Goal: Task Accomplishment & Management: Manage account settings

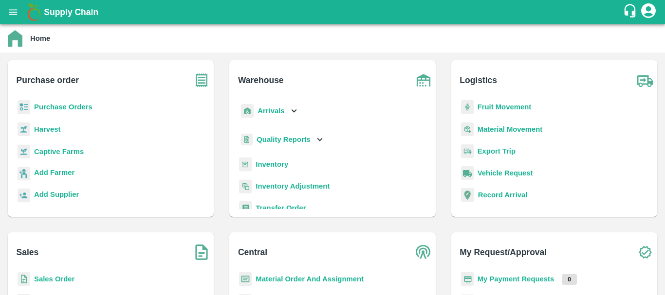
click at [272, 112] on b "Arrivals" at bounding box center [270, 111] width 27 height 8
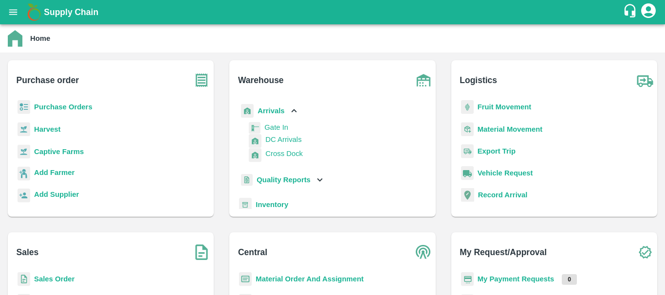
click at [285, 144] on span "DC Arrivals" at bounding box center [283, 140] width 36 height 8
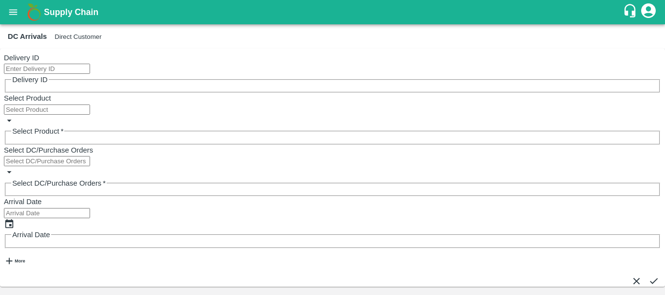
click at [98, 37] on button "Direct Customer" at bounding box center [77, 36] width 47 height 7
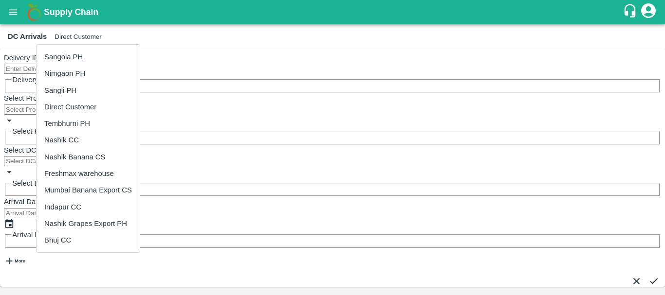
click at [93, 118] on li "Tembhurni PH" at bounding box center [87, 123] width 103 height 17
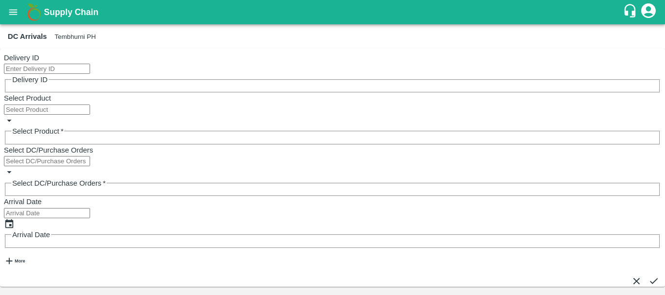
click at [11, 17] on icon "open drawer" at bounding box center [13, 12] width 11 height 11
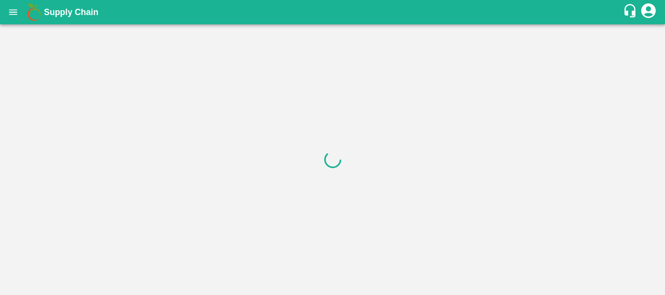
click at [427, 95] on div at bounding box center [332, 159] width 665 height 271
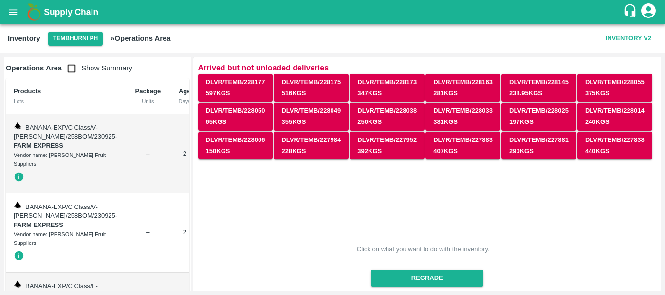
click at [67, 70] on input "checkbox" at bounding box center [71, 68] width 19 height 19
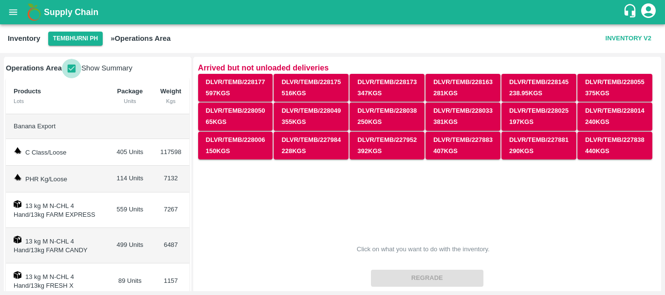
click at [71, 70] on input "checkbox" at bounding box center [71, 68] width 19 height 19
checkbox input "false"
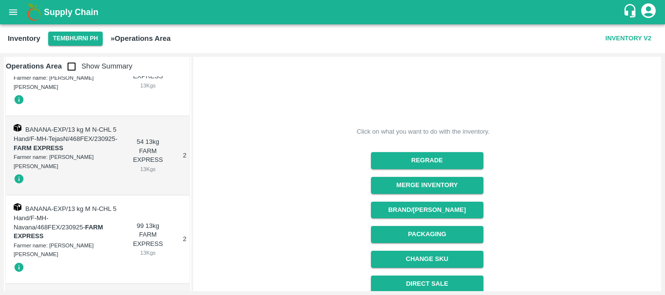
scroll to position [119, 0]
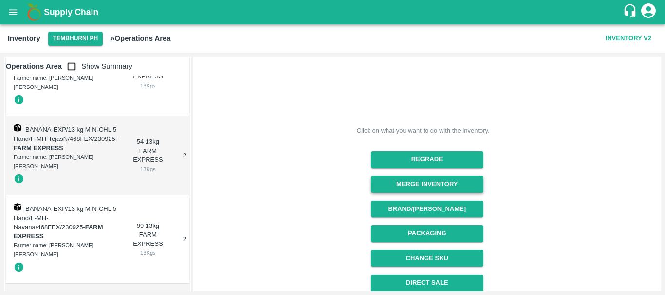
click at [399, 188] on button "Merge Inventory" at bounding box center [427, 184] width 112 height 17
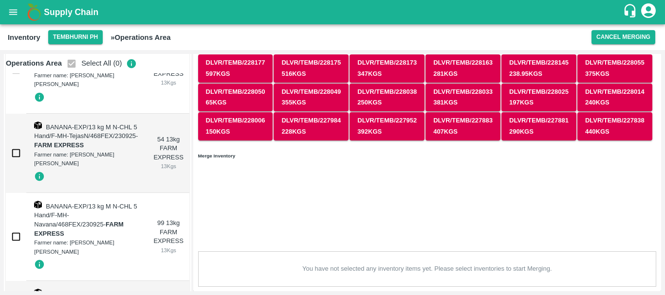
checkbox input "true"
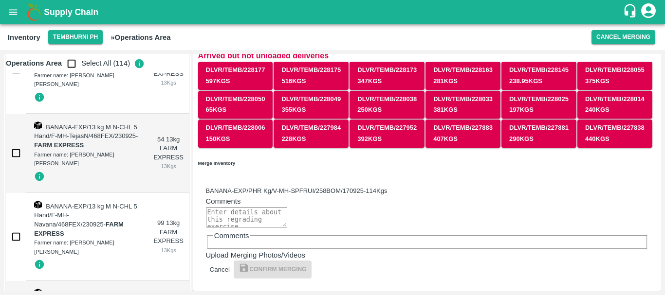
scroll to position [6, 0]
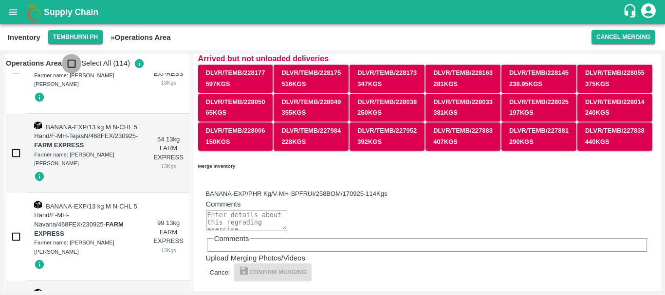
click at [70, 63] on input "checkbox" at bounding box center [71, 63] width 19 height 19
checkbox input "true"
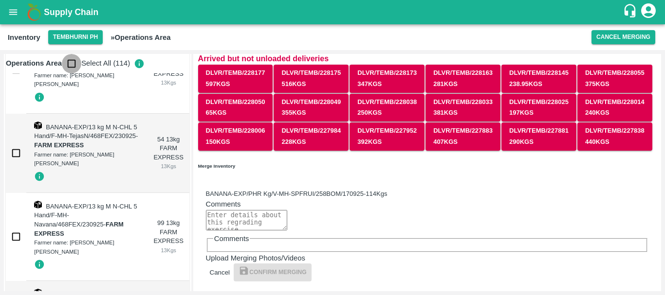
checkbox input "true"
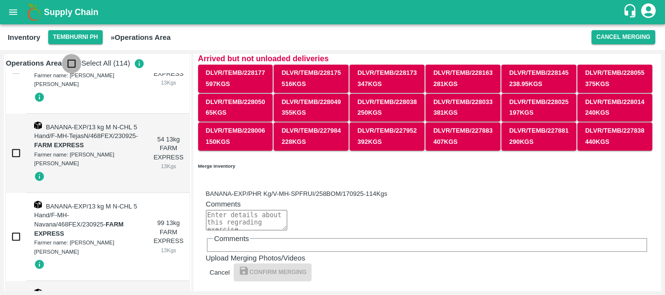
checkbox input "true"
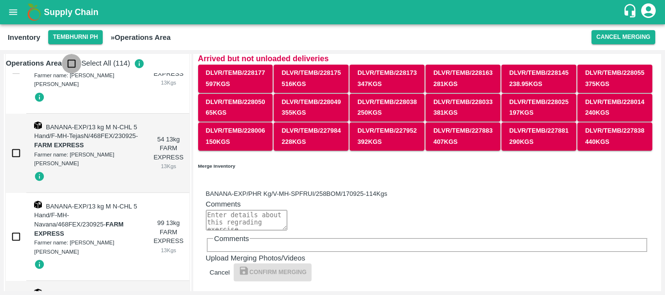
checkbox input "true"
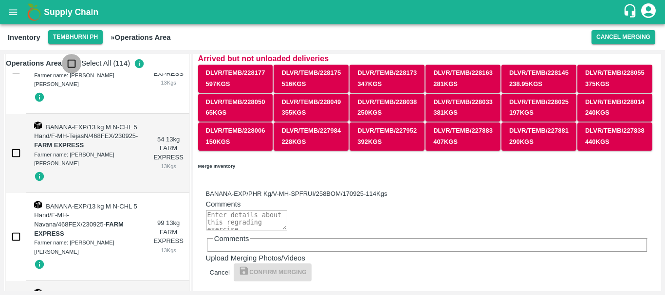
checkbox input "true"
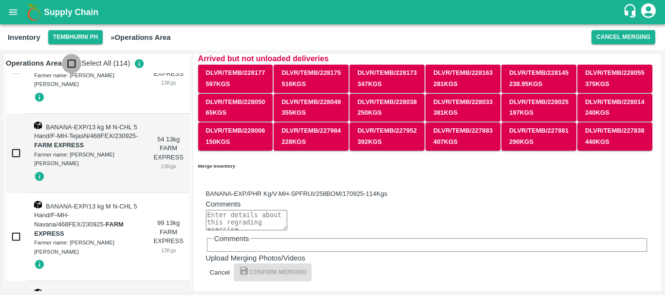
checkbox input "true"
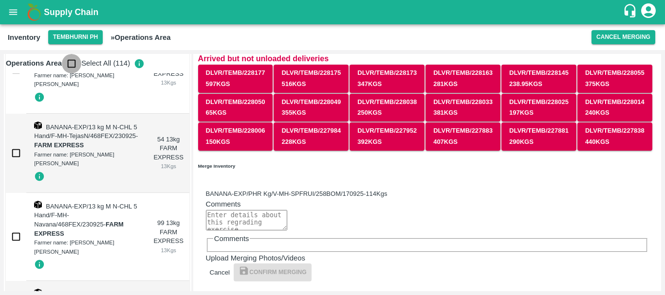
checkbox input "true"
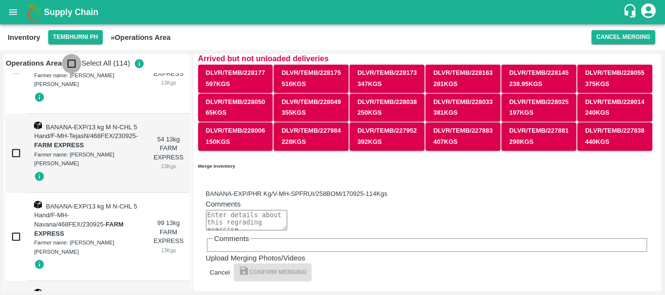
checkbox input "true"
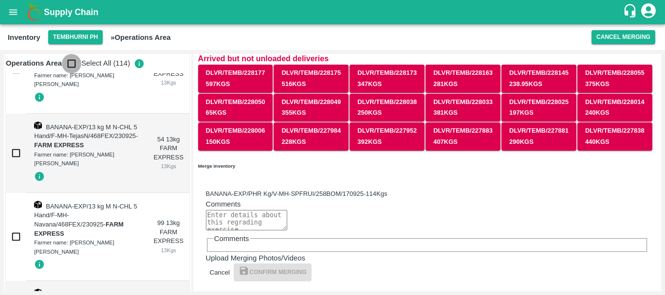
checkbox input "true"
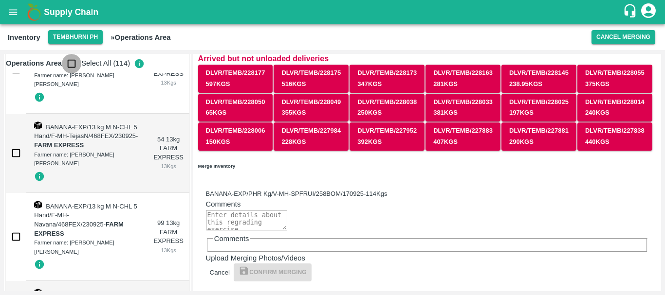
checkbox input "true"
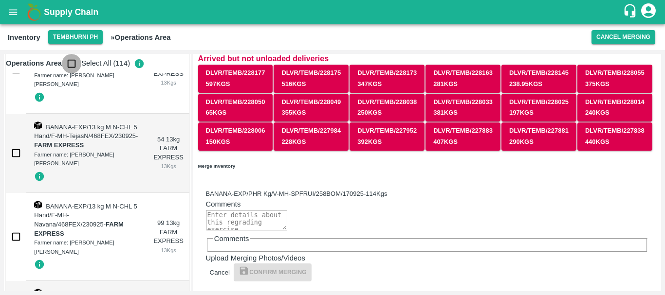
checkbox input "true"
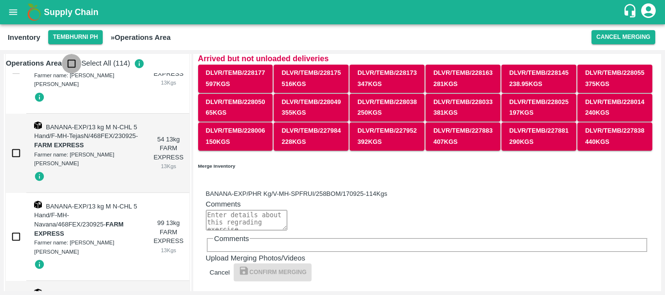
checkbox input "true"
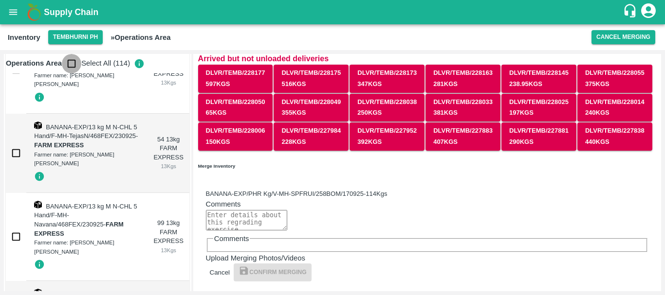
checkbox input "true"
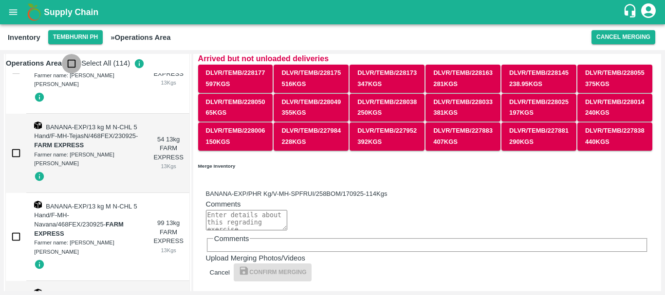
checkbox input "true"
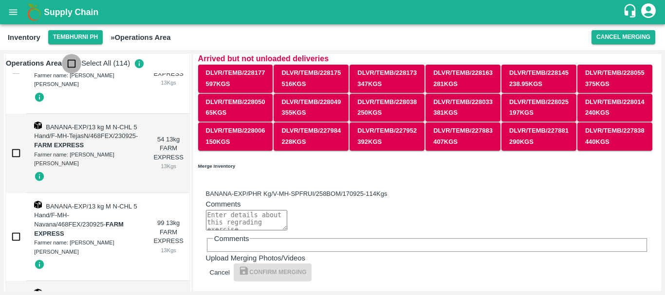
checkbox input "true"
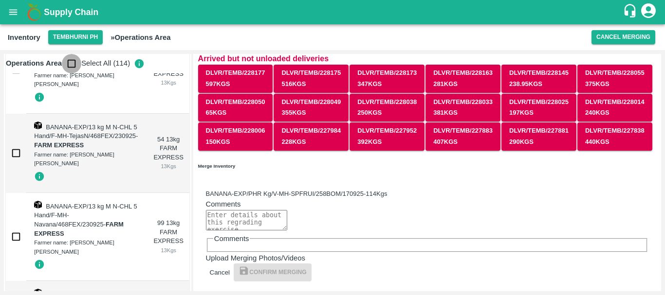
checkbox input "true"
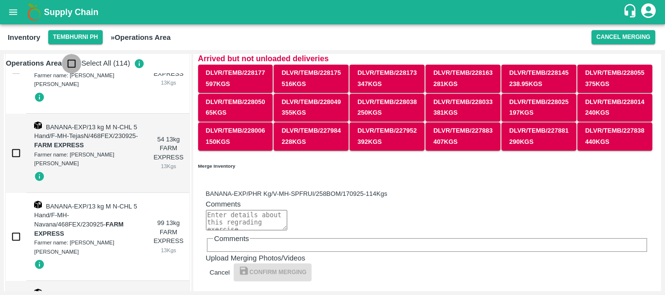
checkbox input "true"
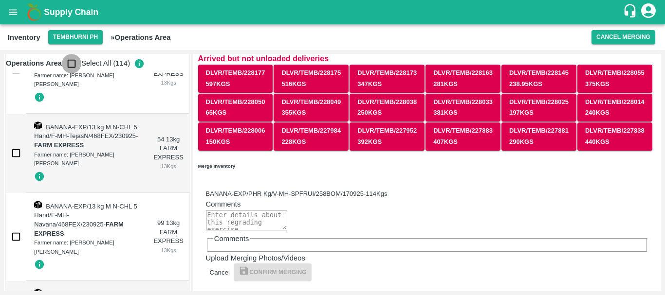
checkbox input "true"
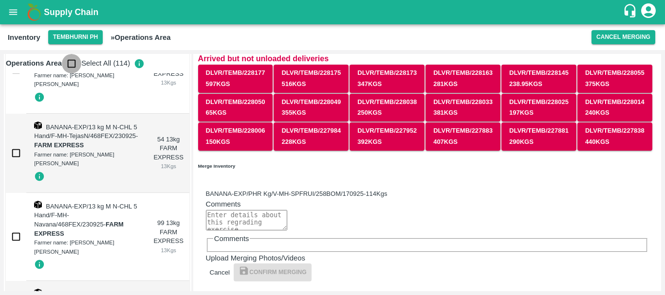
checkbox input "true"
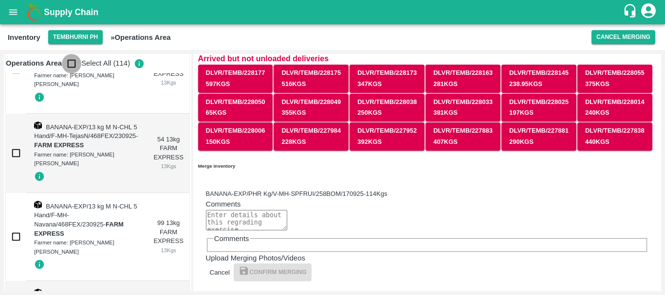
checkbox input "true"
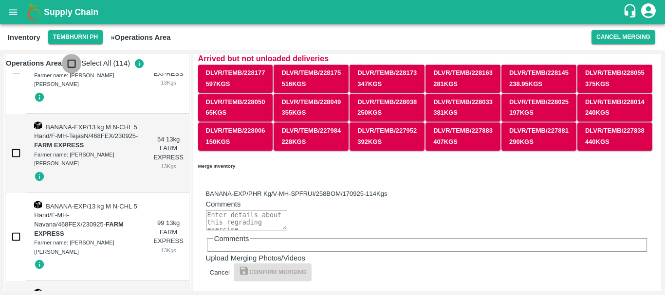
checkbox input "true"
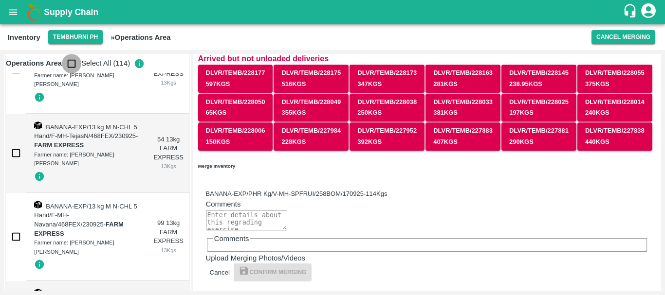
checkbox input "true"
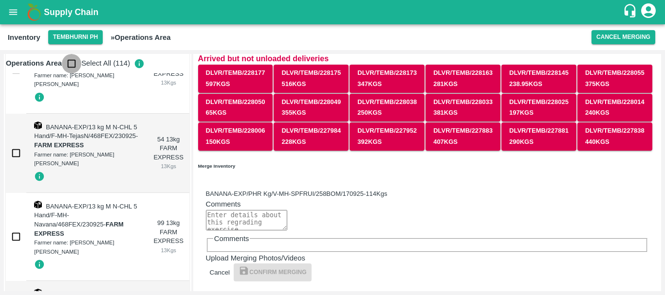
checkbox input "true"
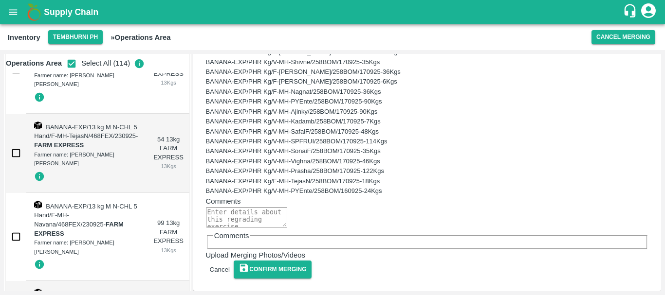
scroll to position [2008, 0]
click at [231, 207] on textarea "Comments" at bounding box center [246, 217] width 81 height 20
click at [221, 207] on textarea "PHR WT-Dump" at bounding box center [250, 217] width 89 height 20
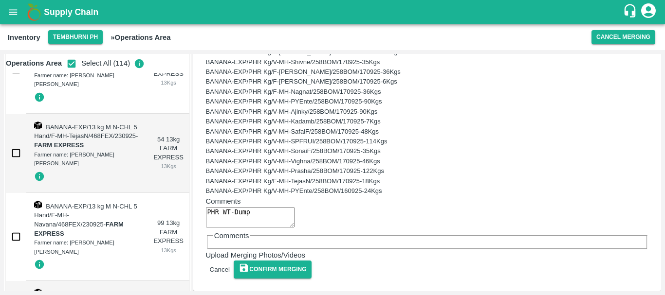
type textarea "PHR WT-Dump"
click at [370, 203] on div "Comments PHR WT-Dump x Comments" at bounding box center [427, 222] width 442 height 53
click at [276, 272] on button "Confirm Merging" at bounding box center [273, 270] width 78 height 18
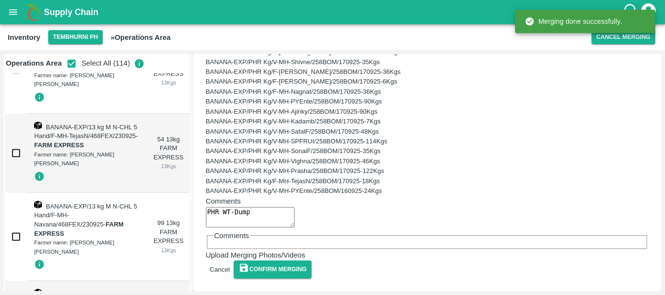
scroll to position [984, 0]
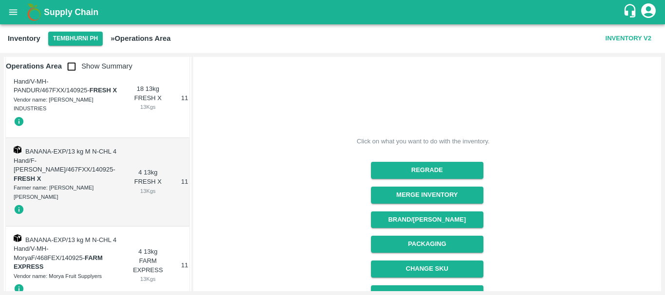
scroll to position [109, 0]
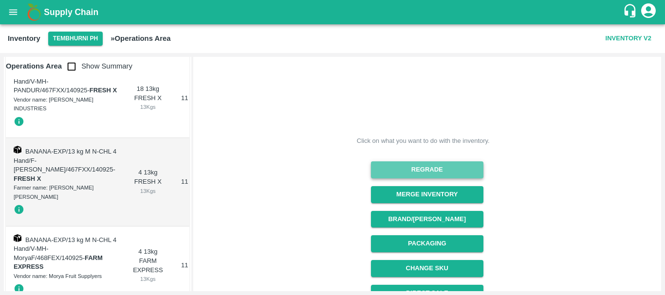
click at [401, 176] on button "Regrade" at bounding box center [427, 170] width 112 height 17
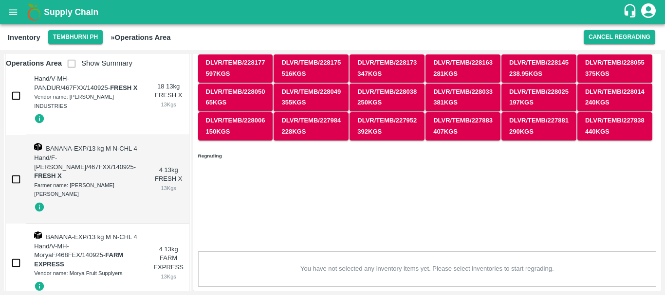
scroll to position [12, 0]
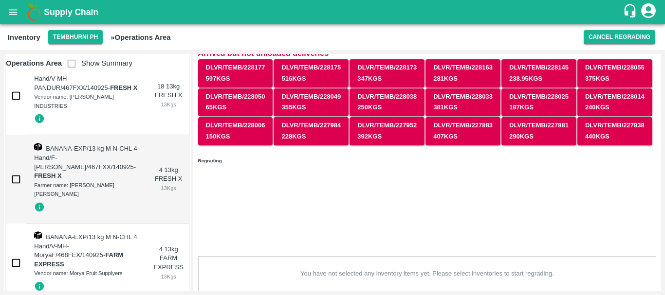
checkbox input "true"
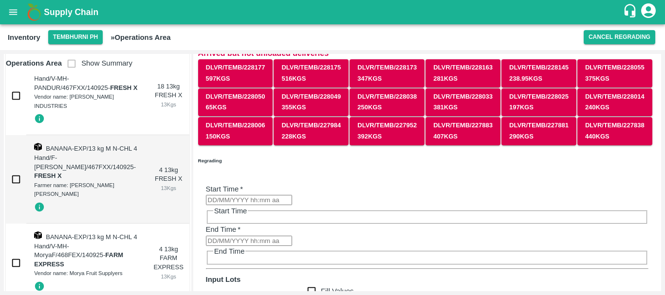
scroll to position [0, 90]
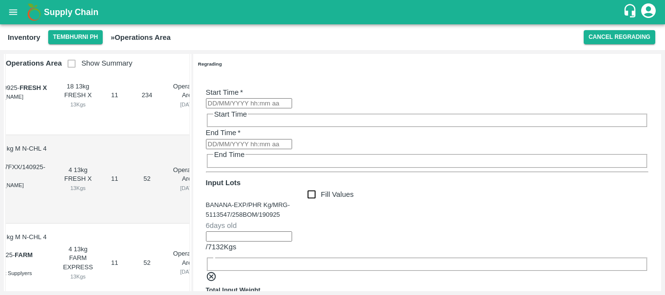
type input "DD/MM/YYYY hh:mm aa"
click at [267, 98] on input "DD/MM/YYYY hh:mm aa" at bounding box center [249, 103] width 86 height 10
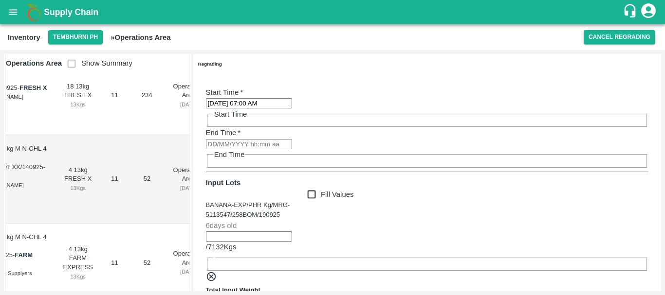
type input "17/09/2025 07:05 AM"
type input "DD/MM/YYYY hh:mm aa"
click at [292, 139] on input "DD/MM/YYYY hh:mm aa" at bounding box center [249, 144] width 86 height 10
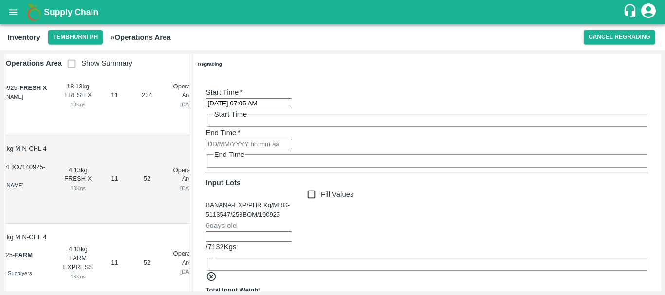
type input "22/09/2025 11:00 PM"
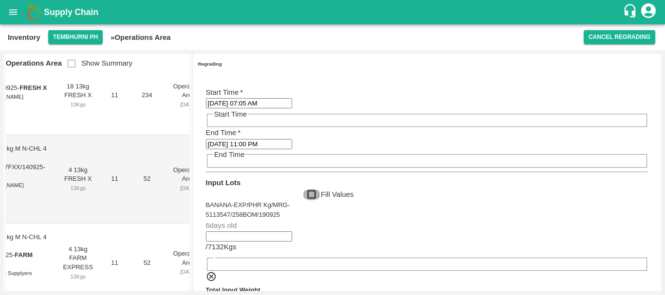
click at [321, 189] on input "Fill Values" at bounding box center [311, 194] width 18 height 11
checkbox input "true"
type input "7132"
click at [393, 286] on div "Total Input Weight 7132 Kgs" at bounding box center [427, 296] width 442 height 21
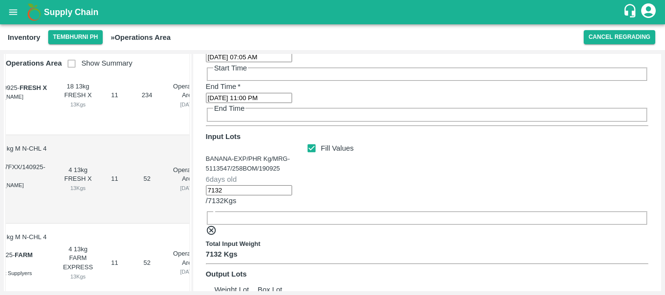
scroll to position [184, 0]
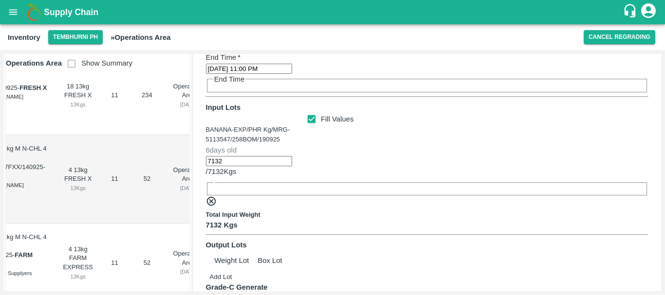
type input "7132"
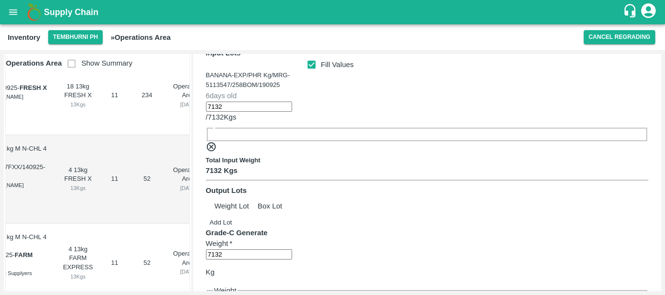
checkbox input "true"
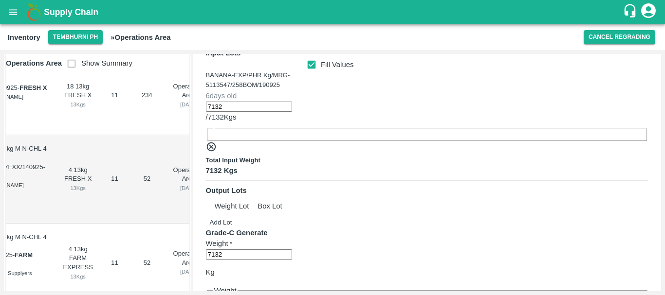
type textarea "PHR WT- 27 Sep to 22 Sep,2025."
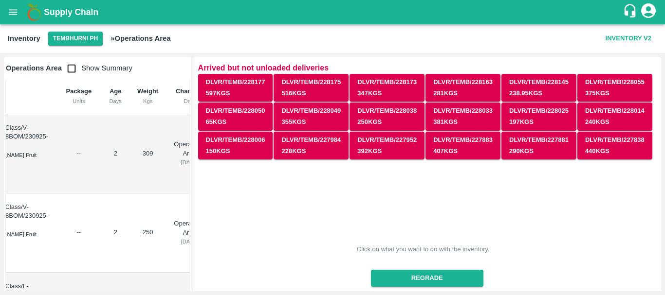
scroll to position [0, 0]
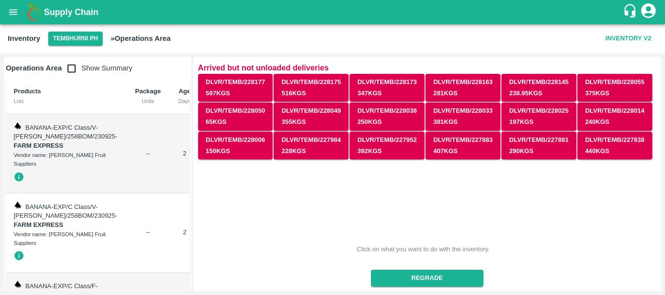
click at [73, 68] on input "checkbox" at bounding box center [71, 68] width 19 height 19
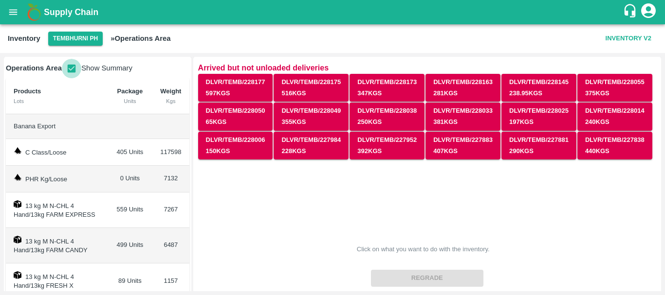
click at [69, 67] on input "checkbox" at bounding box center [71, 68] width 19 height 19
checkbox input "false"
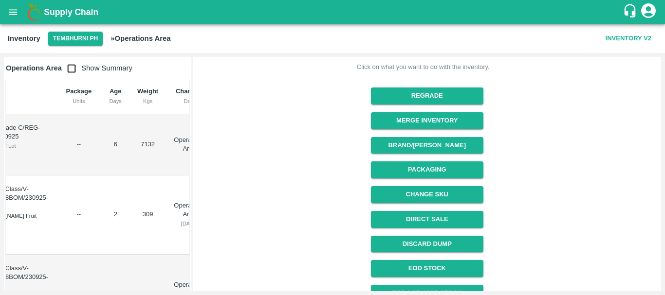
scroll to position [185, 0]
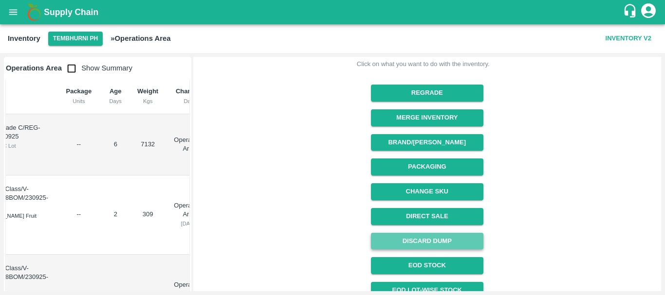
click at [415, 234] on button "Discard Dump" at bounding box center [427, 241] width 112 height 17
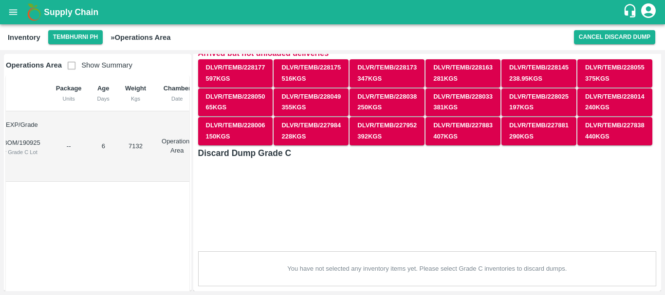
checkbox input "true"
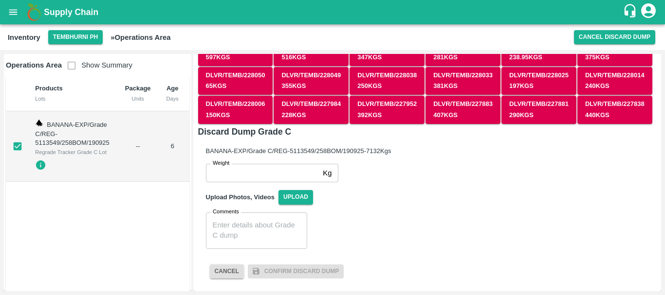
scroll to position [0, 82]
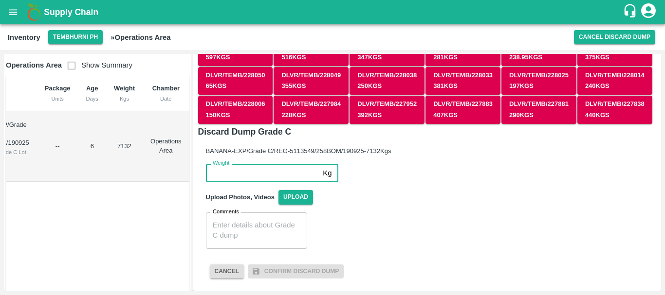
click at [261, 175] on input "Weight" at bounding box center [262, 173] width 113 height 18
type input "7132"
click at [261, 224] on textarea "Comments" at bounding box center [257, 230] width 88 height 20
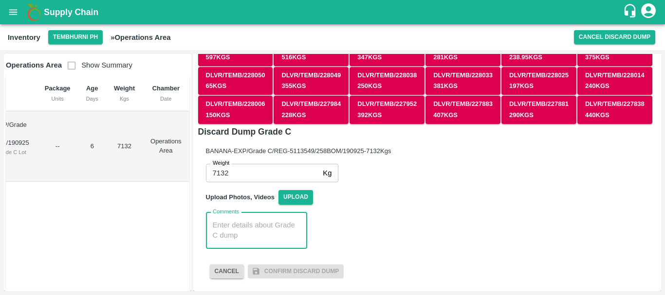
paste textarea "PHR WT- 27 Sep to 22 Sep,2025."
type textarea "PHR WT- 27 Sep to 22 Sep,2025."
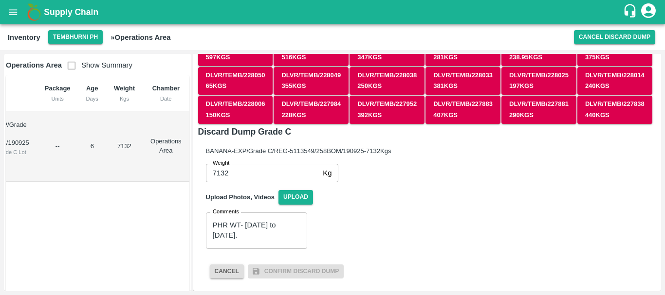
click at [352, 224] on div "Comments PHR WT- 27 Sep to 22 Sep,2025. x Comments" at bounding box center [423, 227] width 450 height 44
click at [301, 197] on span "Upload" at bounding box center [295, 197] width 35 height 14
click at [0, 0] on input "Upload" at bounding box center [0, 0] width 0 height 0
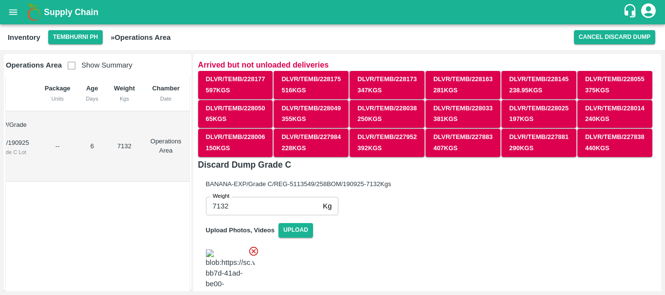
scroll to position [123, 0]
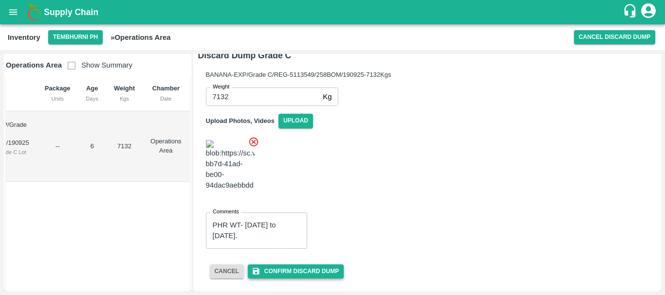
click at [309, 269] on button "Confirm Discard Dump" at bounding box center [296, 272] width 96 height 14
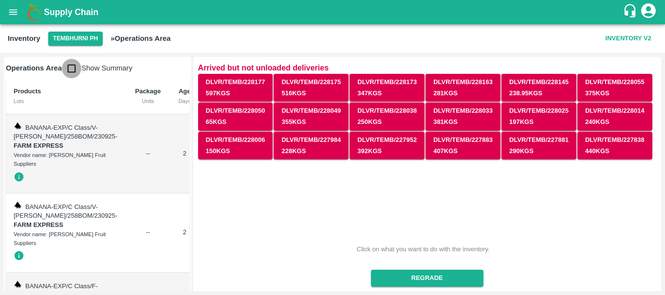
click at [68, 61] on input "checkbox" at bounding box center [71, 68] width 19 height 19
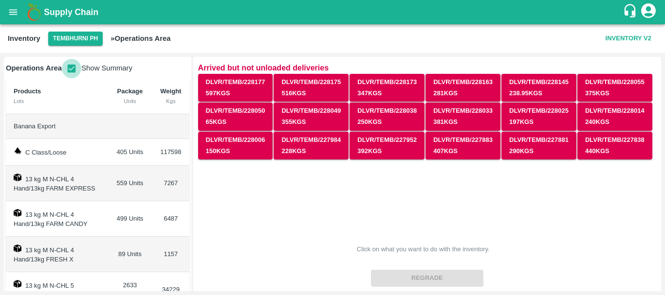
click at [70, 69] on input "checkbox" at bounding box center [71, 68] width 19 height 19
checkbox input "false"
click at [13, 10] on icon "open drawer" at bounding box center [13, 11] width 8 height 5
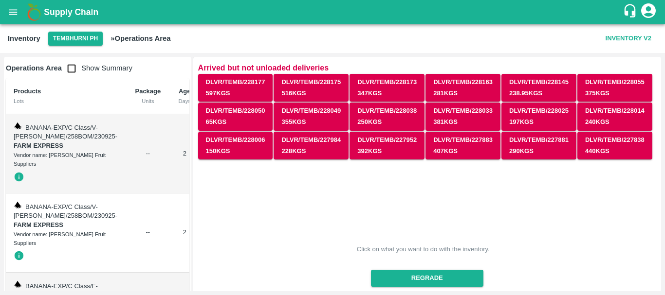
scroll to position [52, 0]
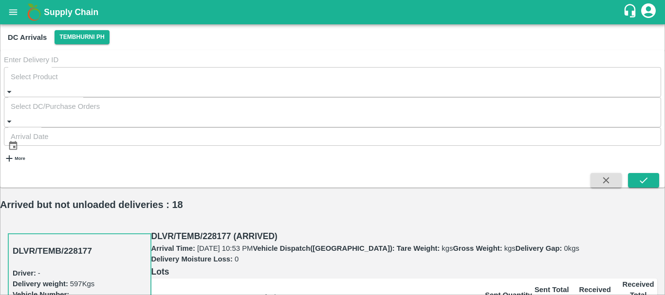
scroll to position [2997, 0]
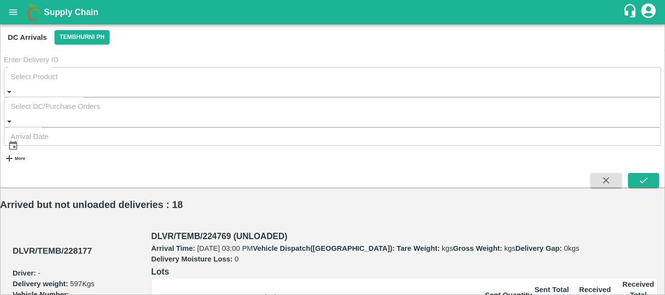
scroll to position [2916, 0]
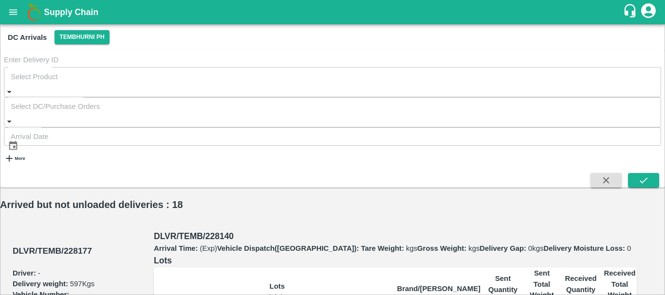
scroll to position [1268, 0]
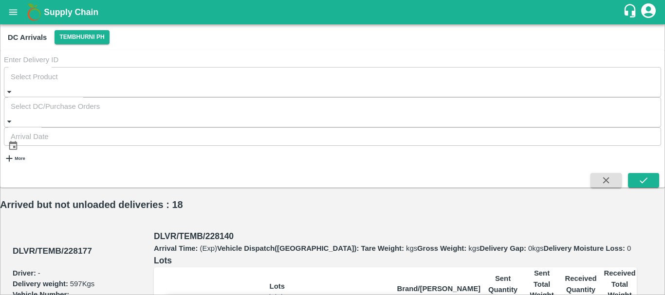
type input "DD/MM/YYYY hh:mm aa"
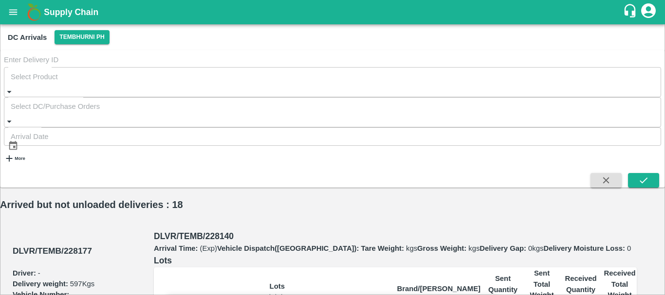
type input "24/09/2025 07:40 PM"
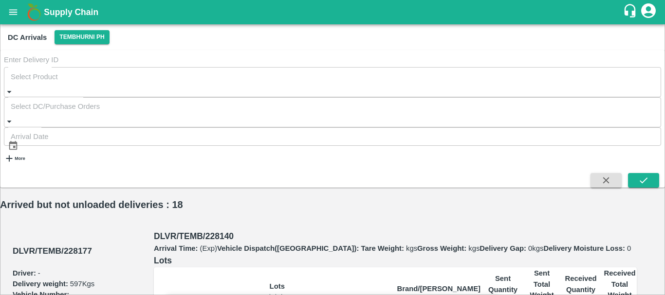
click at [0, 0] on input "Upload" at bounding box center [0, 0] width 0 height 0
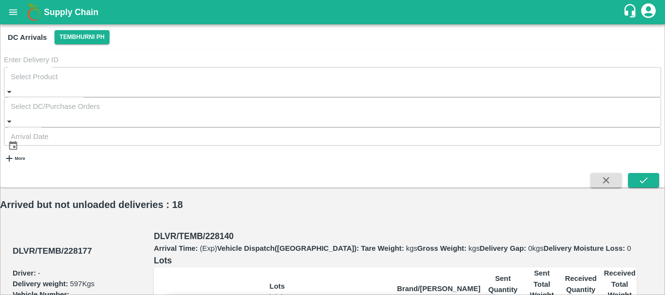
scroll to position [85, 0]
type input "9370"
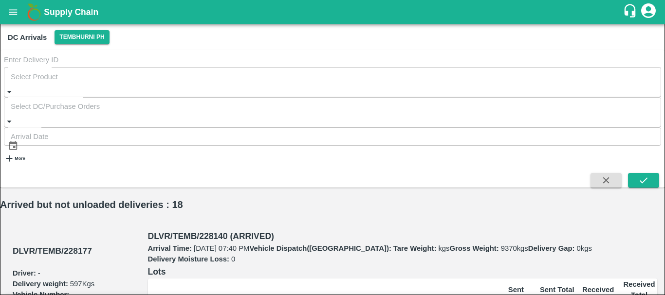
type input "1"
type input "18"
type input "171"
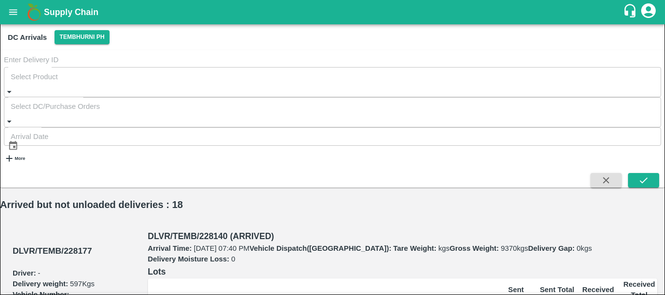
scroll to position [164, 0]
type input "85"
type input "17"
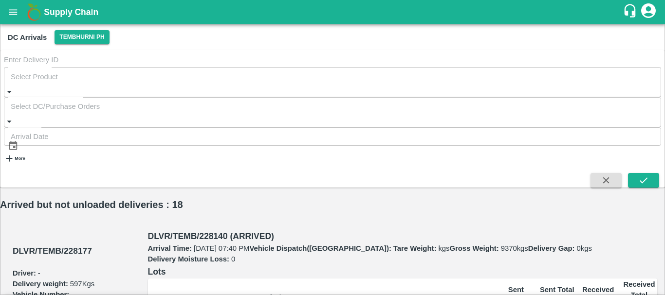
radio input "true"
type input "01"
type input "18"
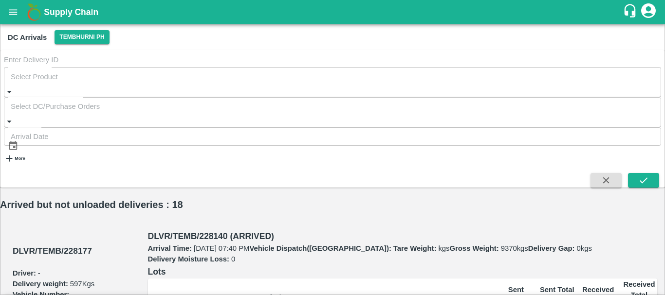
type input "171"
type input "85"
type input "17"
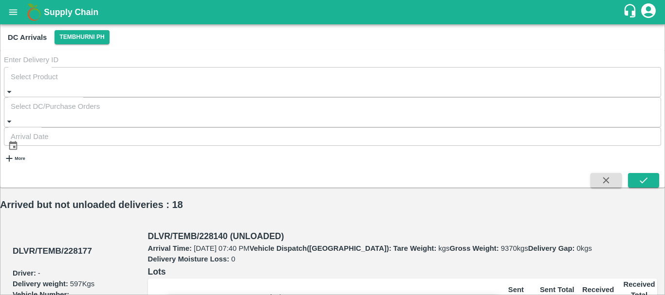
type input "5200"
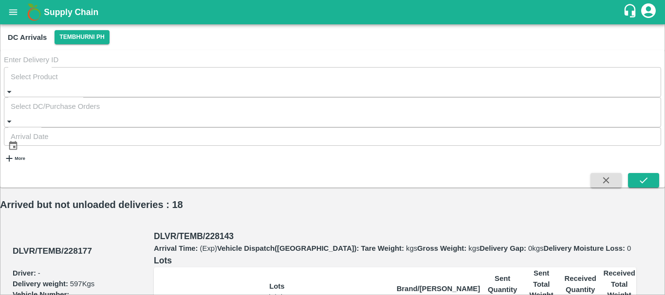
type input "DD/MM/YYYY hh:mm aa"
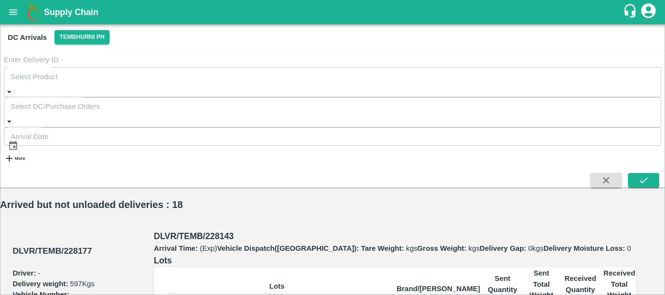
type input "24/09/2025 06:28 PM"
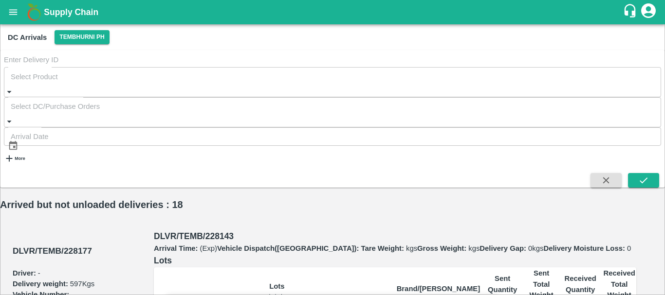
click at [0, 0] on input "Upload" at bounding box center [0, 0] width 0 height 0
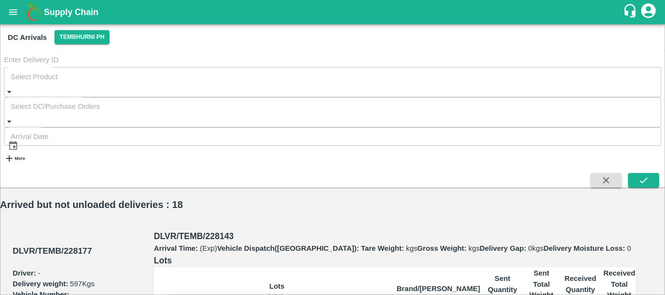
type input "12565"
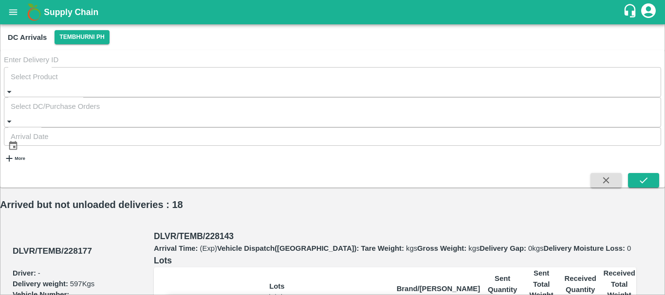
scroll to position [67, 0]
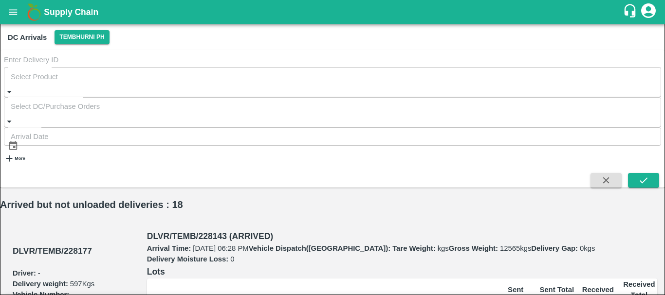
type input "2"
type input "92"
type input "195"
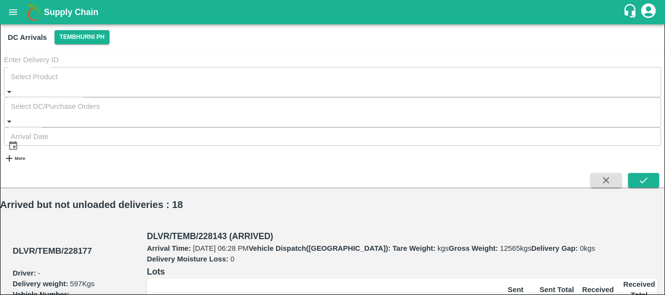
scroll to position [164, 0]
type input "174"
type input "49"
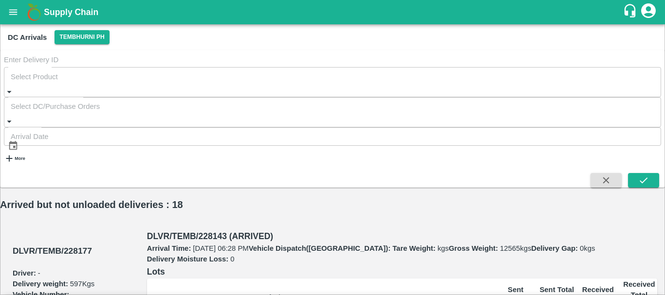
radio input "true"
type input "02"
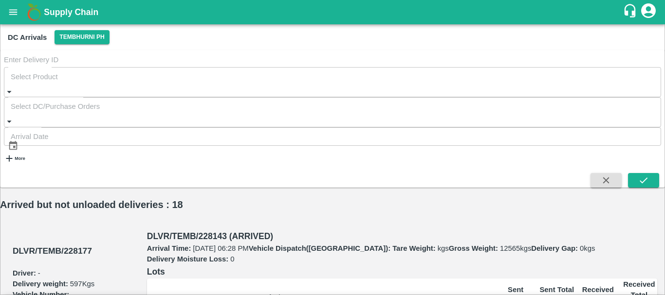
type input "92"
type input "195"
type input "174"
type input "49"
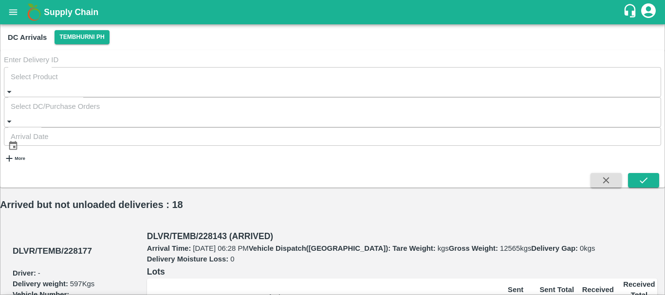
type input "5330"
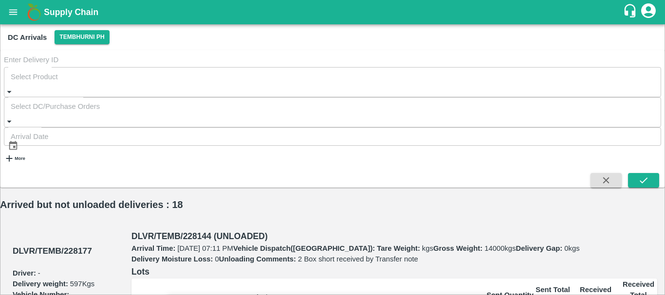
type input "5310"
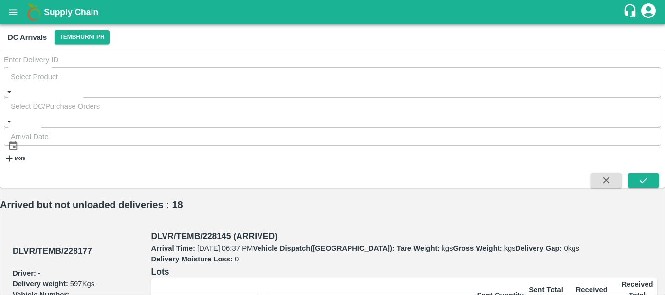
scroll to position [754, 0]
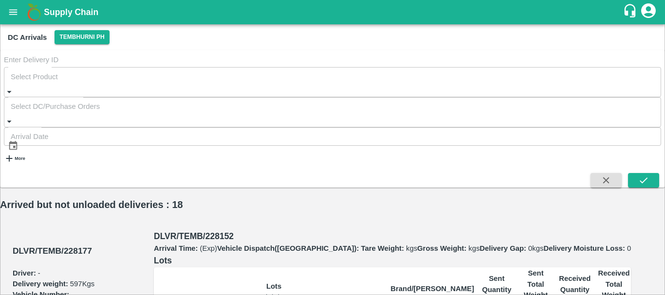
type input "DD/MM/YYYY hh:mm aa"
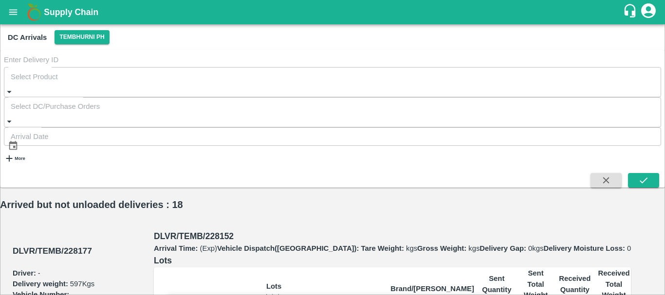
type input "24/09/2025 07:15 PM"
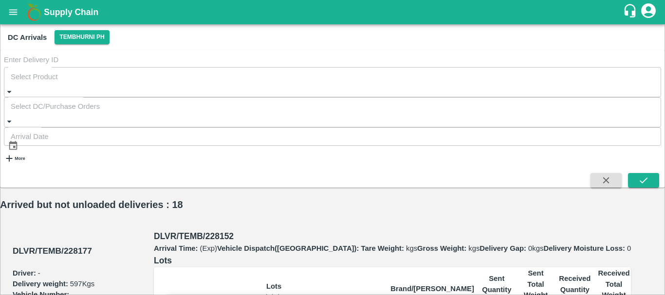
click at [0, 0] on input "Upload" at bounding box center [0, 0] width 0 height 0
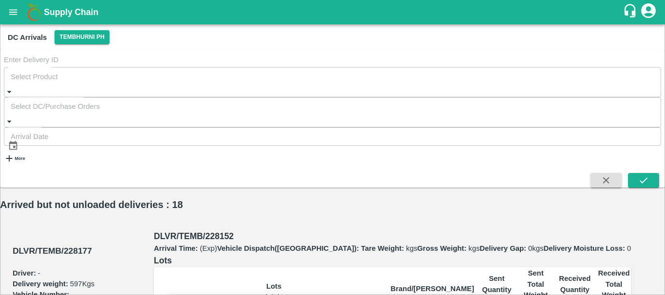
type input "12265"
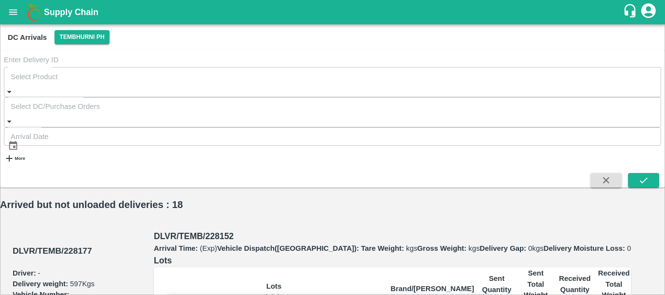
scroll to position [99, 0]
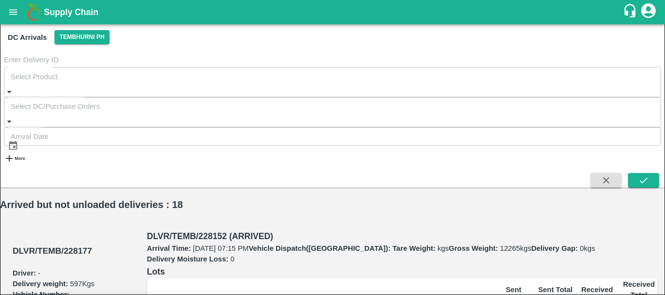
type input "370"
type input "98"
type input "20"
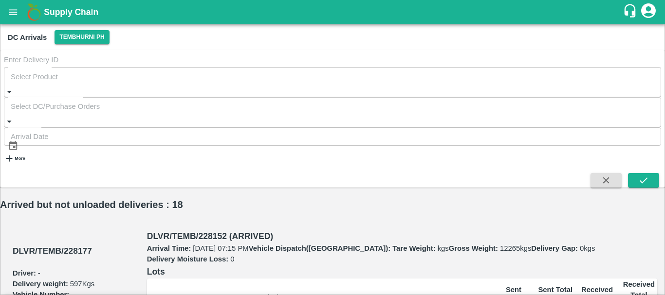
radio input "true"
type input "0370"
type input "98"
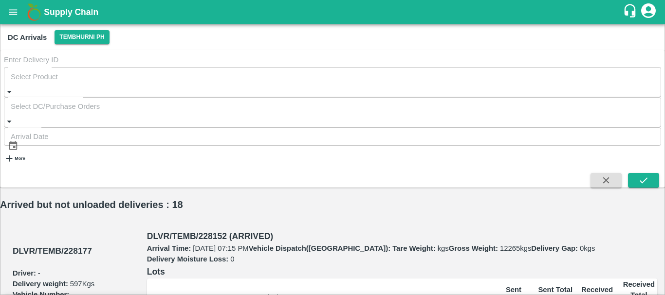
type input "20"
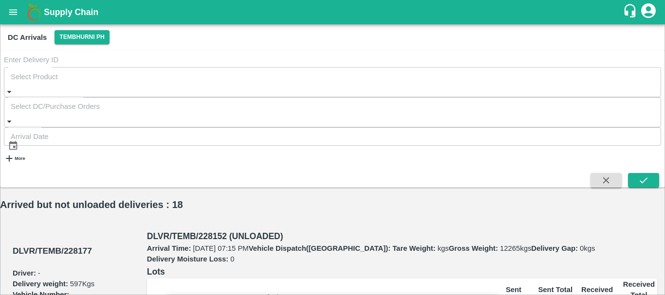
type input "5310"
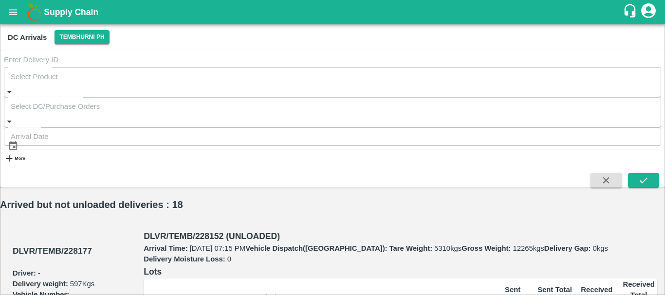
scroll to position [135, 0]
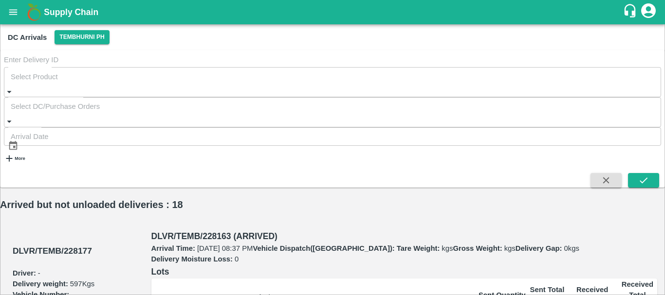
scroll to position [501, 0]
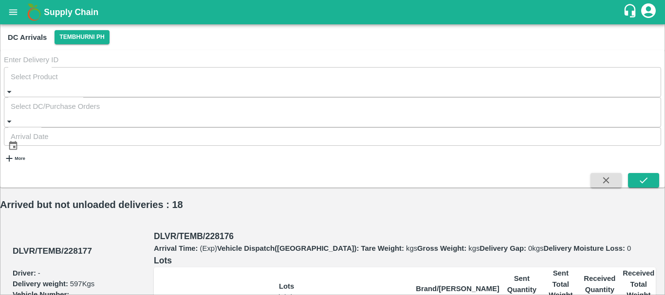
click at [51, 245] on h3 "DLVR/TEMB/228177" at bounding box center [82, 251] width 139 height 13
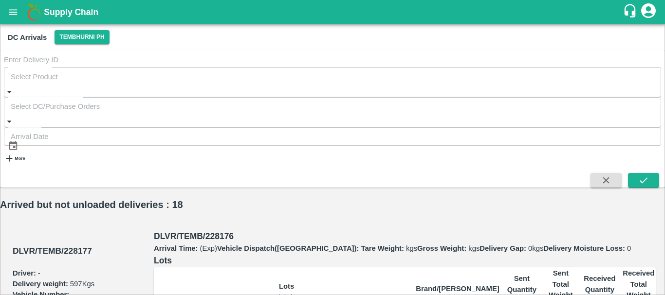
type input "DD/MM/YYYY hh:mm aa"
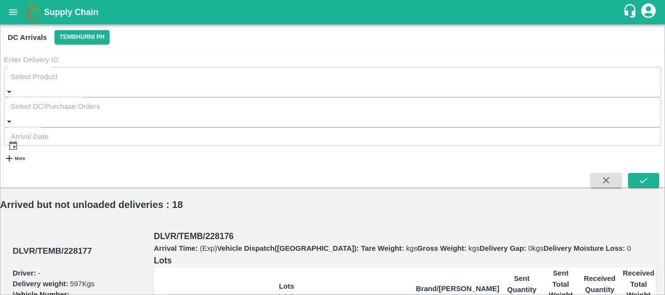
type input "24/09/2025 09:30 PM"
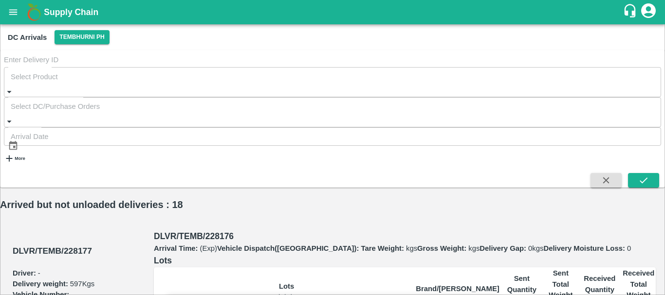
click at [0, 0] on input "Upload" at bounding box center [0, 0] width 0 height 0
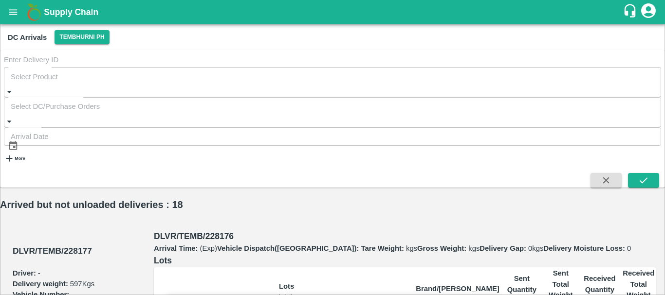
type input "13170"
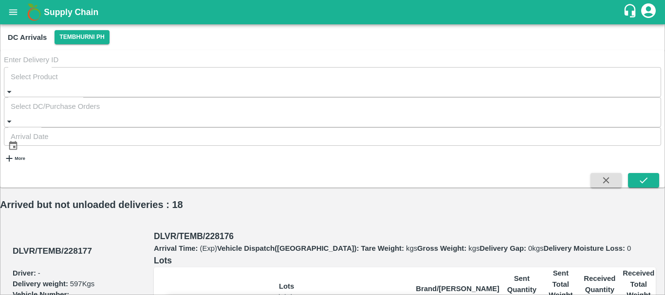
scroll to position [126, 0]
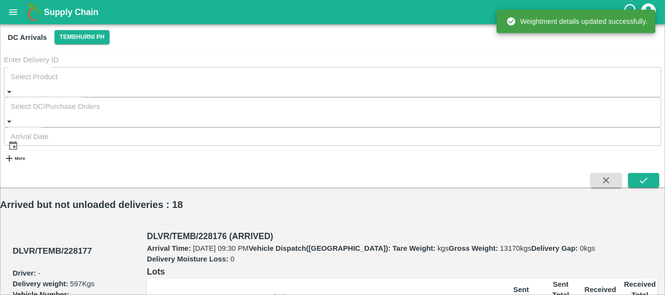
scroll to position [0, 0]
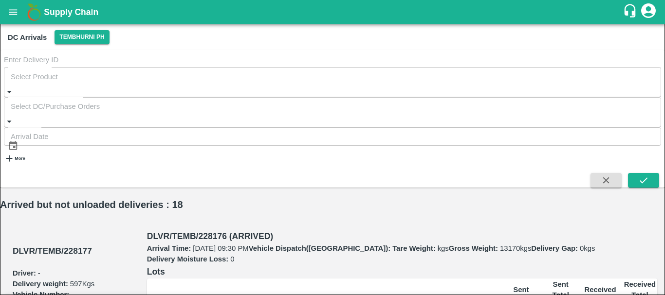
type input "2"
type input "21"
type input "405"
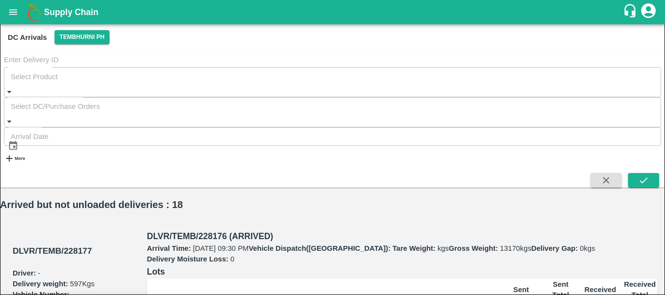
type input "159"
type input "29"
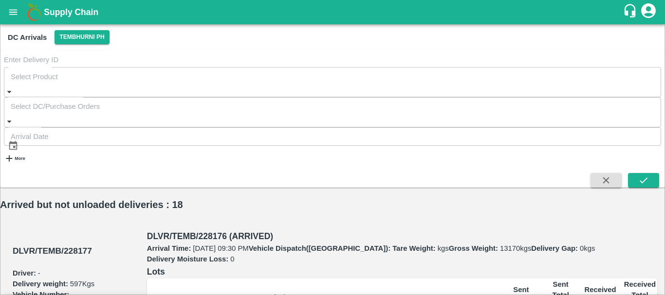
drag, startPoint x: 96, startPoint y: 36, endPoint x: 98, endPoint y: 42, distance: 6.3
radio input "true"
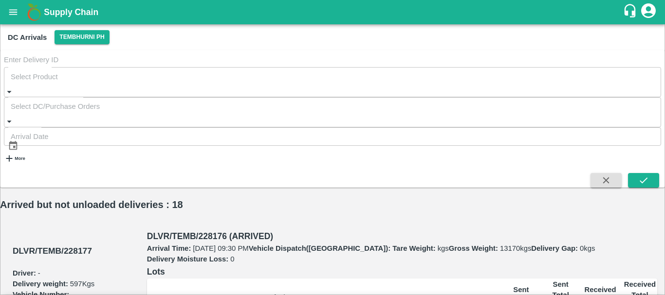
type input "021"
type input "405"
type input "159"
type input "29"
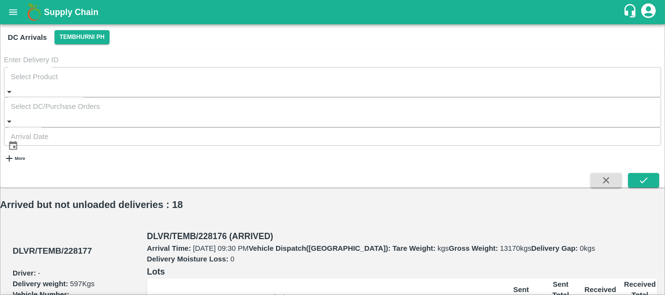
type input "4430"
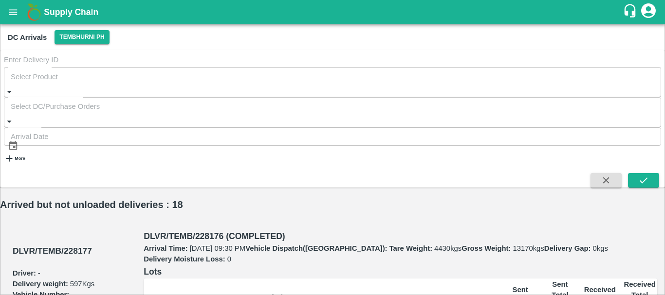
click at [51, 67] on input "Delivery ID" at bounding box center [332, 60] width 657 height 13
click at [10, 12] on icon "open drawer" at bounding box center [13, 11] width 8 height 5
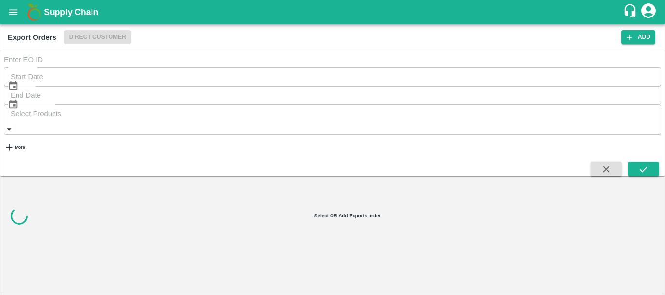
click at [59, 67] on input "EO ID" at bounding box center [332, 60] width 657 height 13
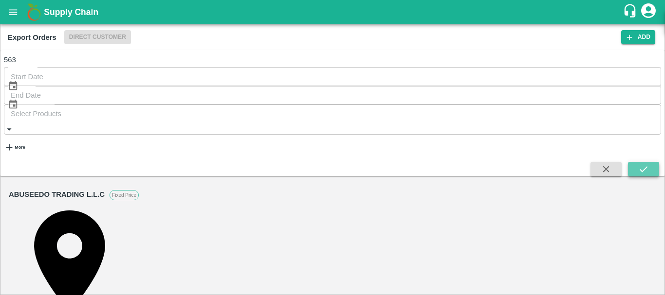
click at [645, 162] on button "submit" at bounding box center [643, 169] width 31 height 15
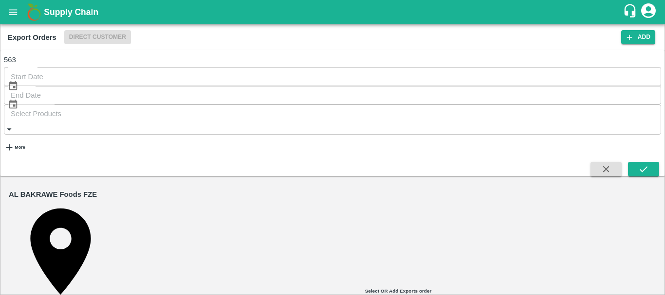
click at [68, 189] on link "AL BAKRAWE Foods FZE" at bounding box center [53, 194] width 88 height 11
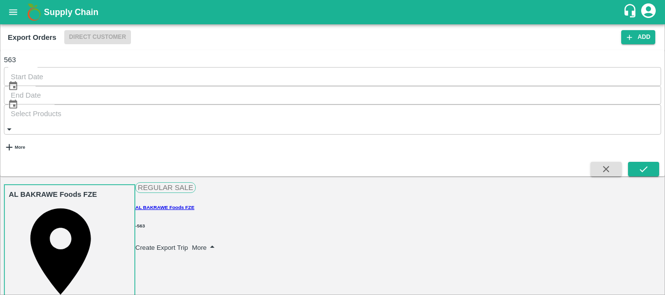
scroll to position [419, 0]
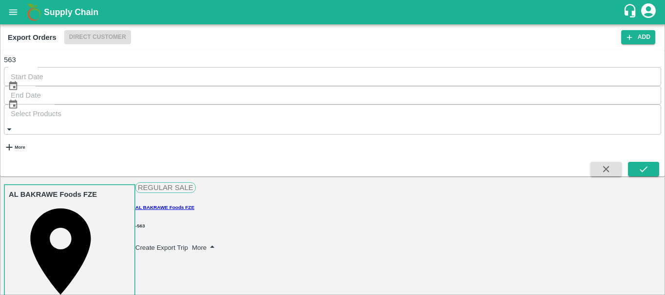
copy p "HLBU6010504"
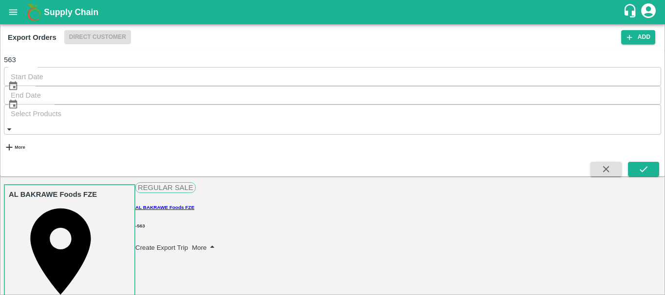
copy p "HLBU9544057"
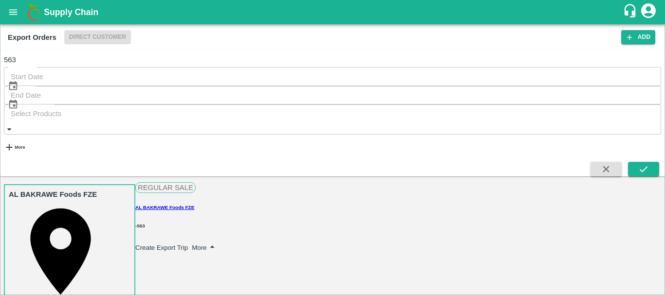
copy p "TEMU9839341"
copy p "TCLU1378781"
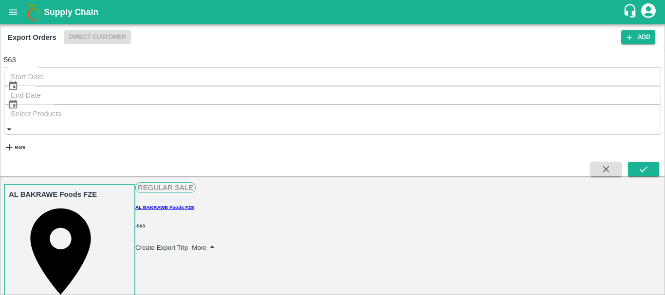
copy p "HLBU9240542"
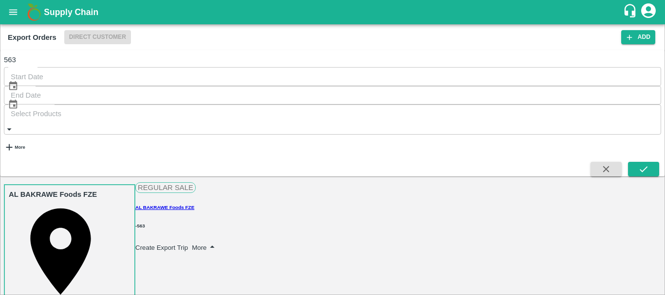
copy p "CXRU1533102"
copy p "CXRU1090642"
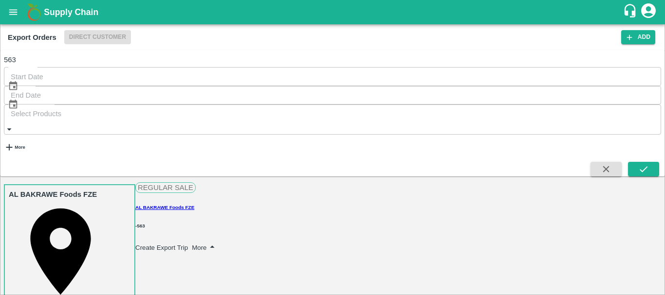
copy p "CXRU1220854"
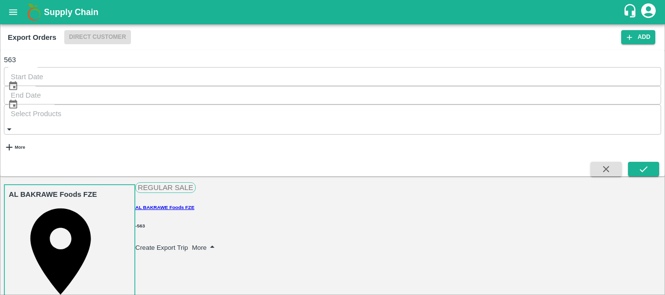
copy p "HLBU9361694"
copy p "HLBU9074821"
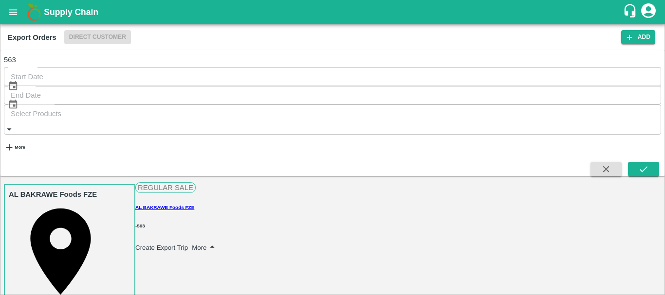
click at [61, 67] on input "563" at bounding box center [332, 60] width 657 height 13
click at [639, 166] on icon "submit" at bounding box center [643, 169] width 8 height 6
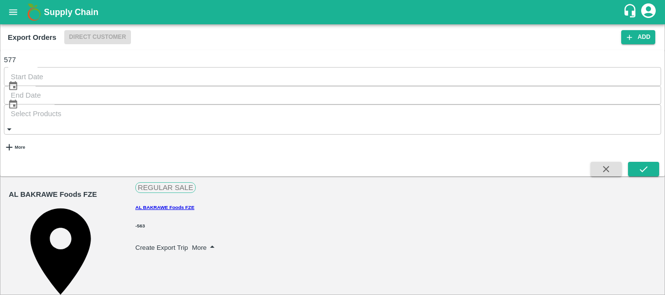
click at [83, 189] on link "AL BAKRAWE Foods FZE" at bounding box center [53, 194] width 88 height 11
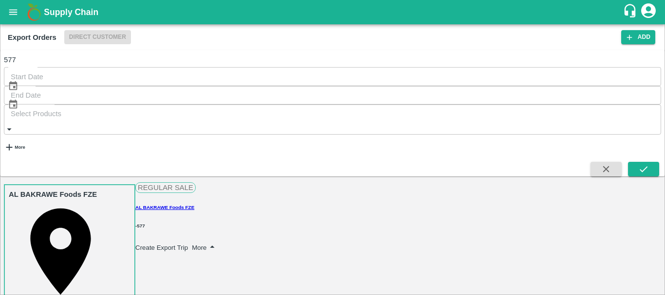
scroll to position [566, 0]
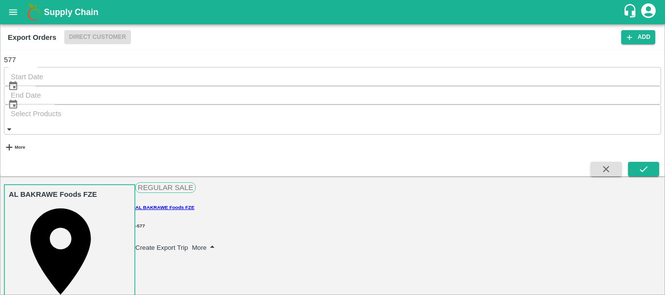
scroll to position [409, 0]
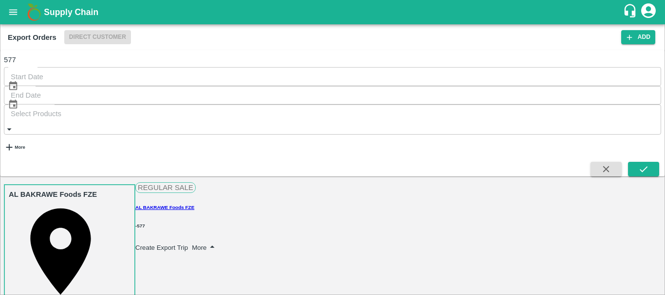
scroll to position [344, 0]
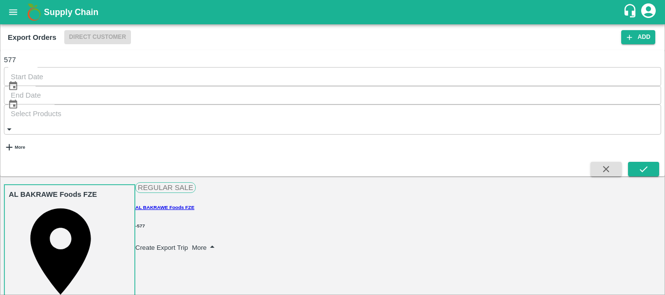
click at [51, 67] on input "577" at bounding box center [332, 60] width 657 height 13
type input "5"
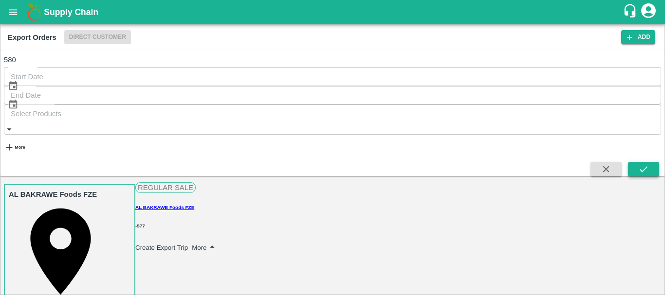
type input "580"
click at [638, 164] on icon "submit" at bounding box center [643, 169] width 11 height 11
click at [84, 189] on link "AL BAKRAWE Foods FZE" at bounding box center [53, 194] width 88 height 11
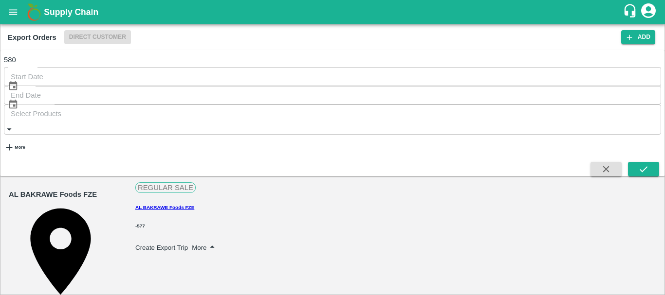
click at [66, 189] on link "AL BAKRAWE Foods FZE" at bounding box center [53, 194] width 88 height 11
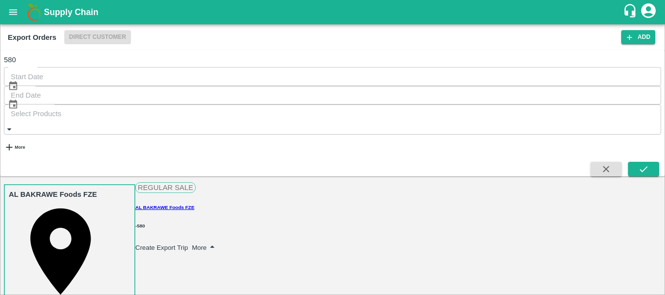
scroll to position [557, 0]
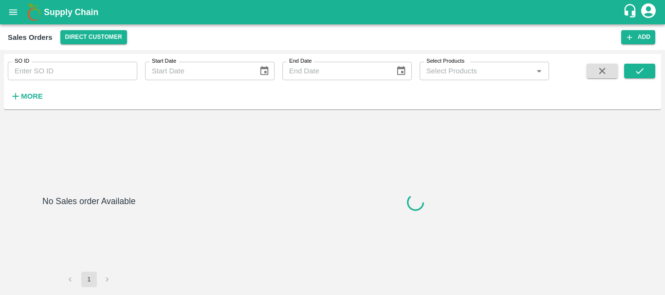
type input "605202"
click at [27, 70] on input "605202" at bounding box center [72, 71] width 129 height 18
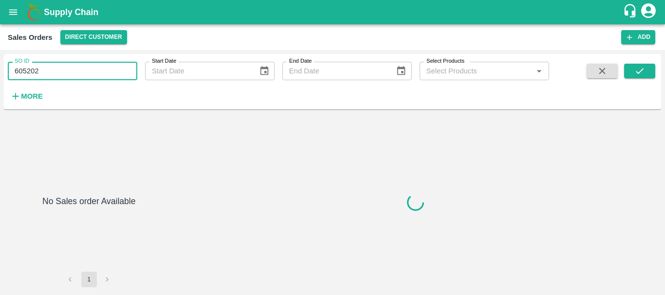
click at [27, 70] on input "605202" at bounding box center [72, 71] width 129 height 18
click at [29, 71] on input "605203" at bounding box center [72, 71] width 129 height 18
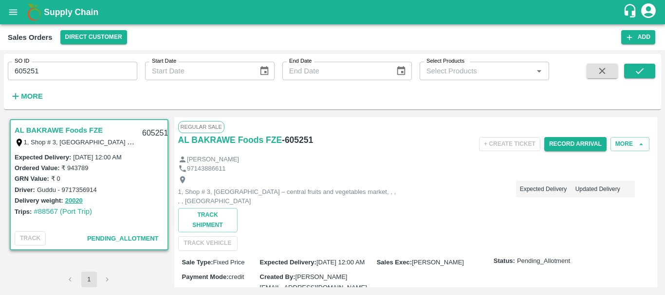
click at [28, 71] on input "605251" at bounding box center [72, 71] width 129 height 18
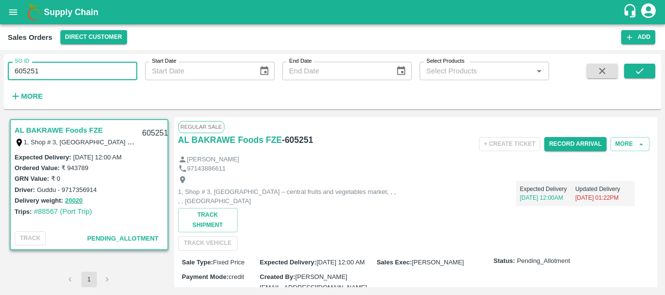
click at [28, 71] on input "605251" at bounding box center [72, 71] width 129 height 18
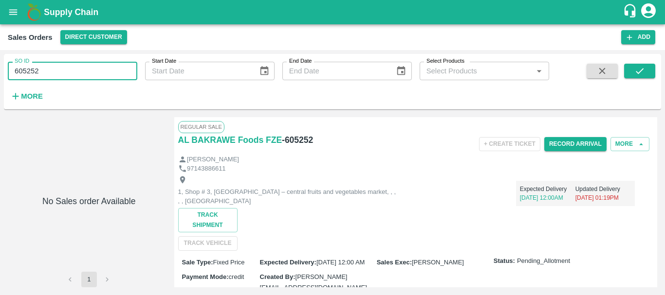
click at [25, 72] on input "605252" at bounding box center [72, 71] width 129 height 18
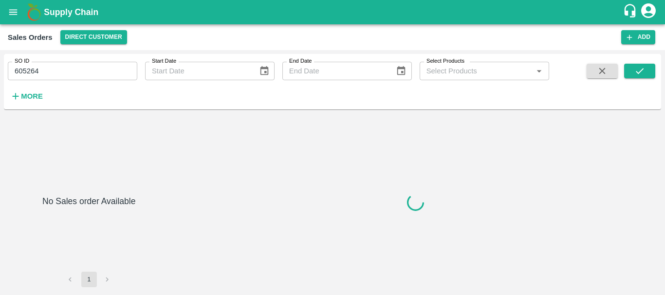
click at [31, 69] on input "605264" at bounding box center [72, 71] width 129 height 18
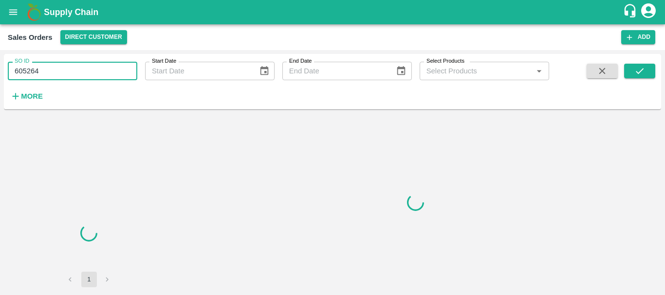
click at [31, 69] on input "605264" at bounding box center [72, 71] width 129 height 18
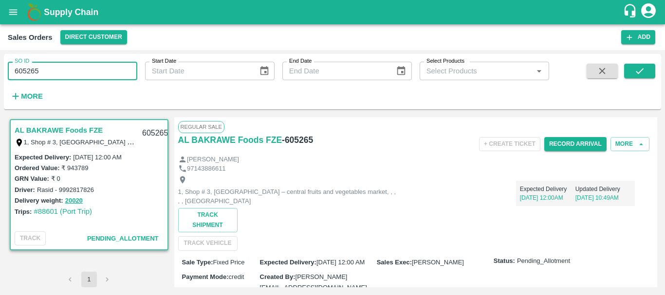
click at [28, 70] on input "605265" at bounding box center [72, 71] width 129 height 18
click at [277, 157] on div "[PERSON_NAME]" at bounding box center [415, 159] width 475 height 9
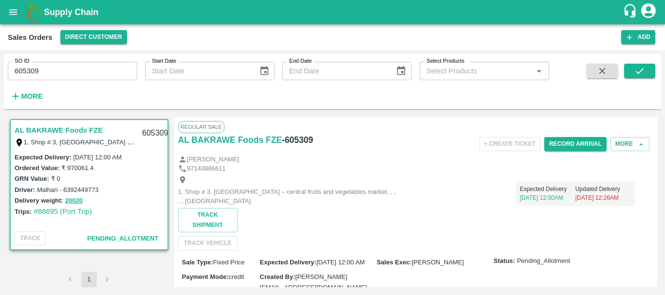
click at [27, 72] on input "605309" at bounding box center [72, 71] width 129 height 18
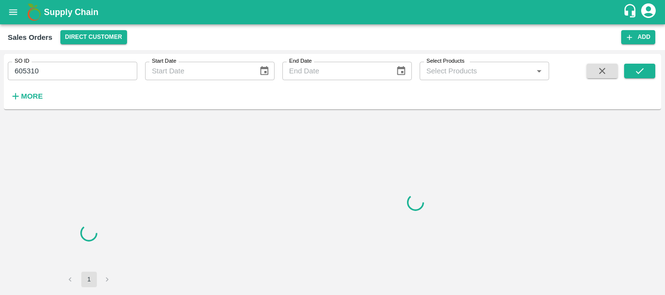
click at [30, 73] on input "605310" at bounding box center [72, 71] width 129 height 18
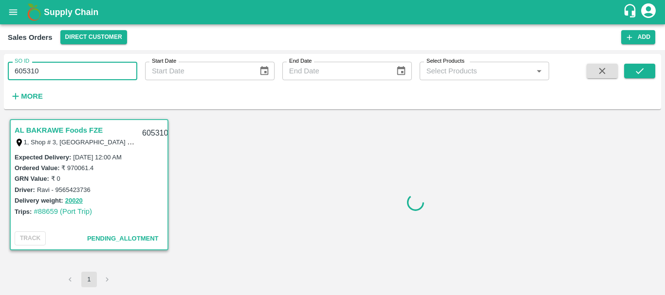
click at [30, 73] on input "605310" at bounding box center [72, 71] width 129 height 18
